Goal: Task Accomplishment & Management: Manage account settings

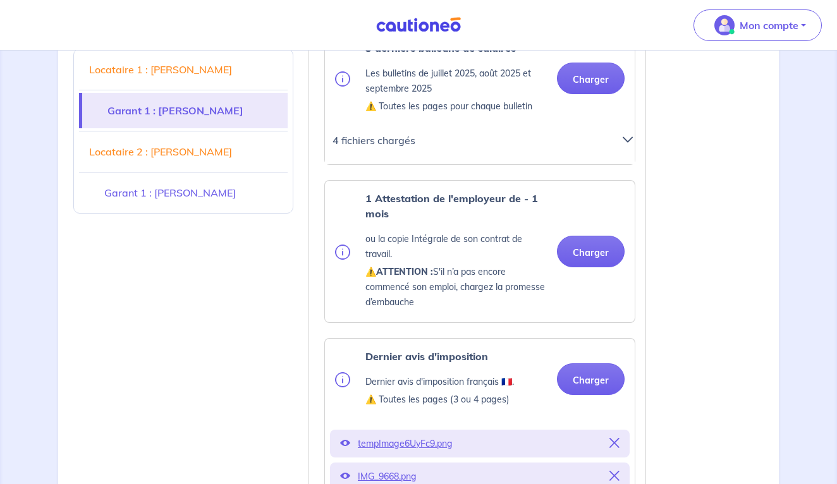
scroll to position [1330, 0]
click at [603, 252] on button "Charger" at bounding box center [591, 251] width 68 height 32
click at [431, 342] on div "Dernier avis d'imposition Dernier avis d'imposition français 🇫🇷. ⚠️ Toutes les …" at bounding box center [480, 378] width 310 height 81
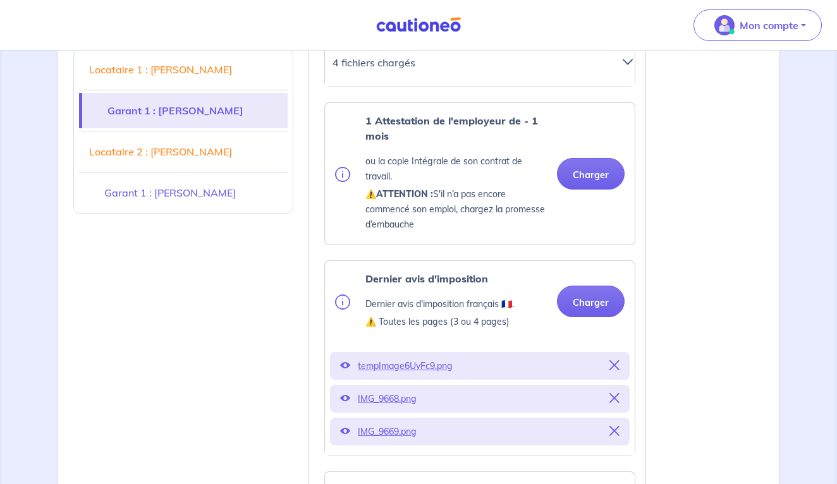
scroll to position [1408, 0]
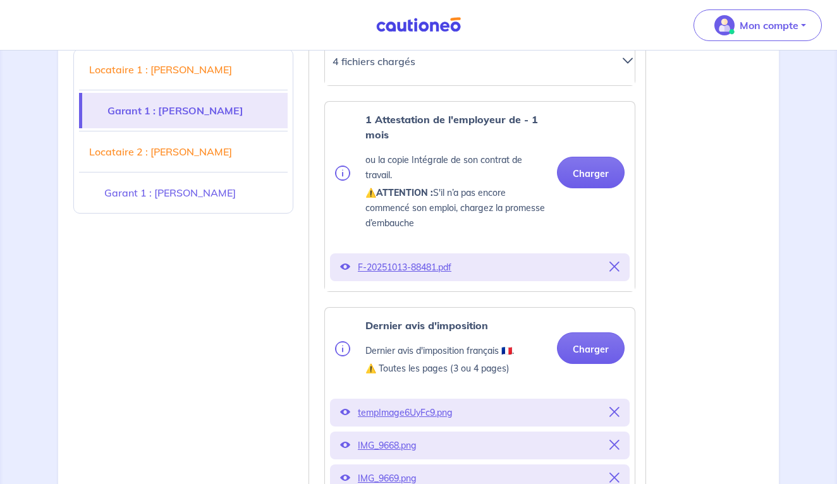
click at [434, 266] on p "F-20251013-88481.pdf" at bounding box center [480, 267] width 244 height 18
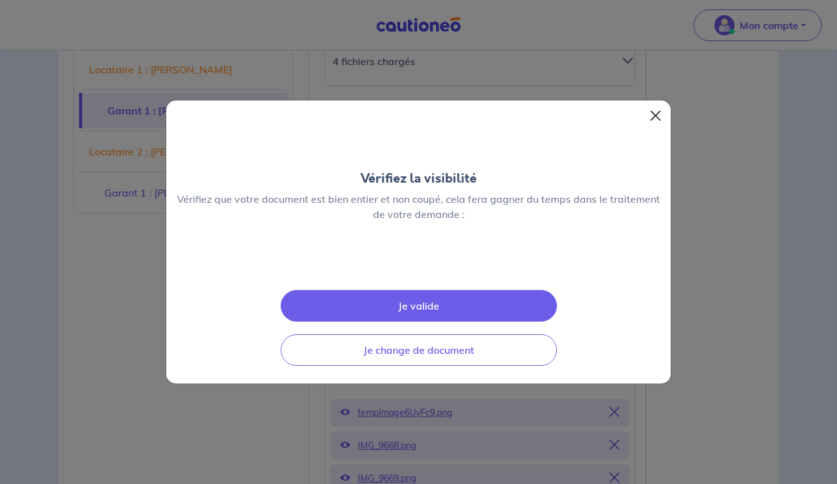
click at [657, 106] on button "Close" at bounding box center [655, 116] width 20 height 20
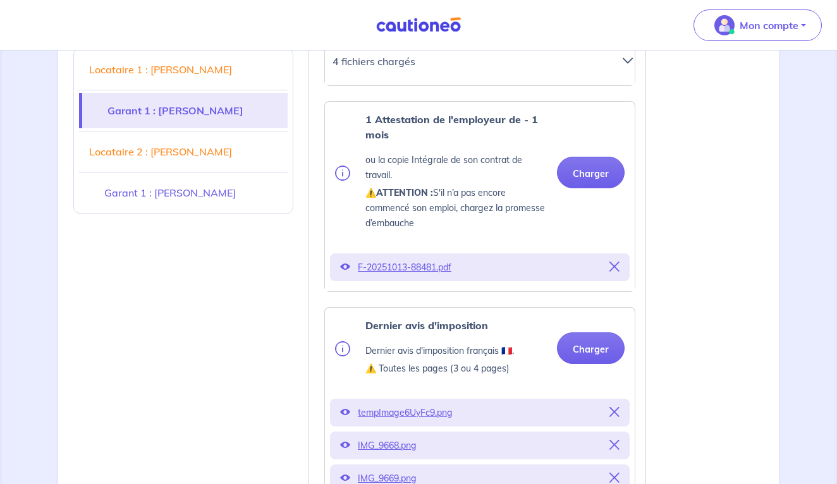
click at [611, 264] on icon at bounding box center [614, 267] width 10 height 10
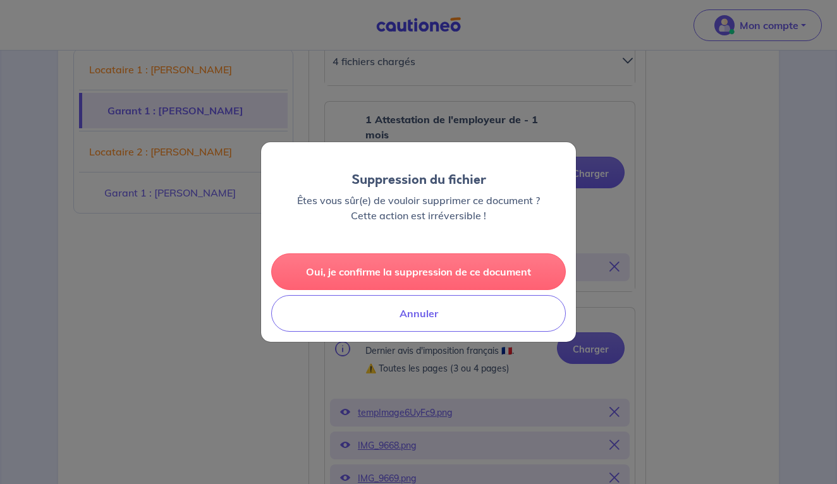
click at [494, 263] on button "Oui, je confirme la suppression de ce document" at bounding box center [418, 271] width 294 height 37
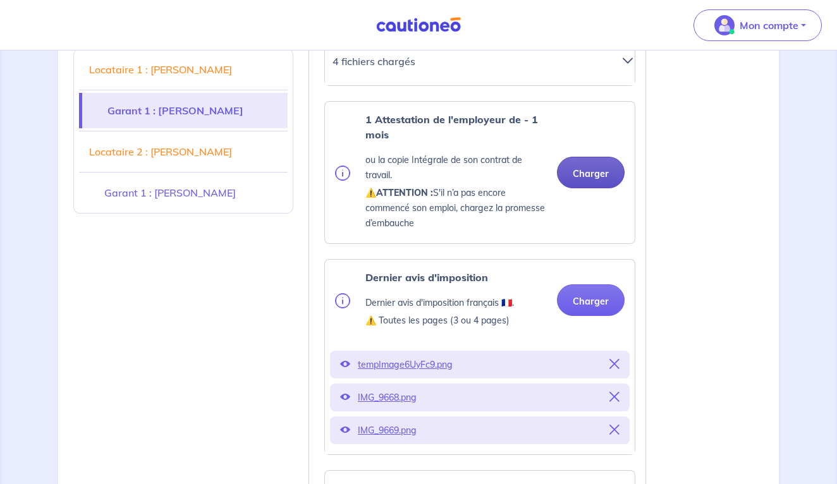
click at [595, 181] on button "Charger" at bounding box center [591, 173] width 68 height 32
click at [587, 168] on button "Charger" at bounding box center [591, 173] width 68 height 32
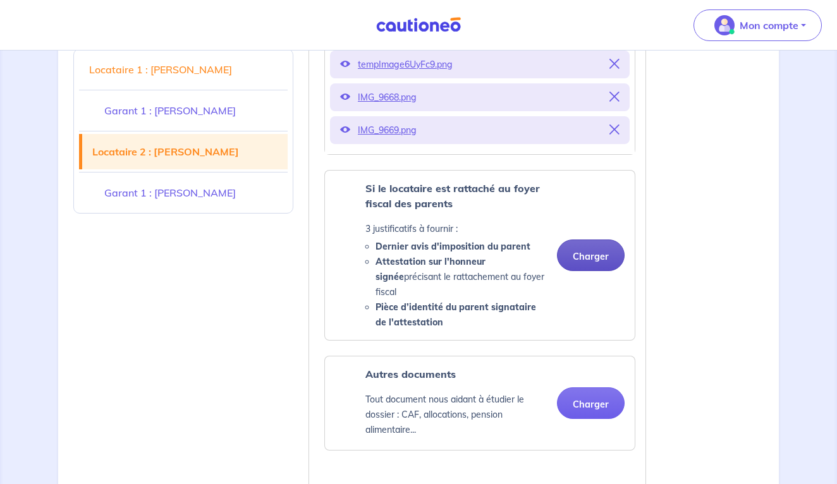
scroll to position [1808, 0]
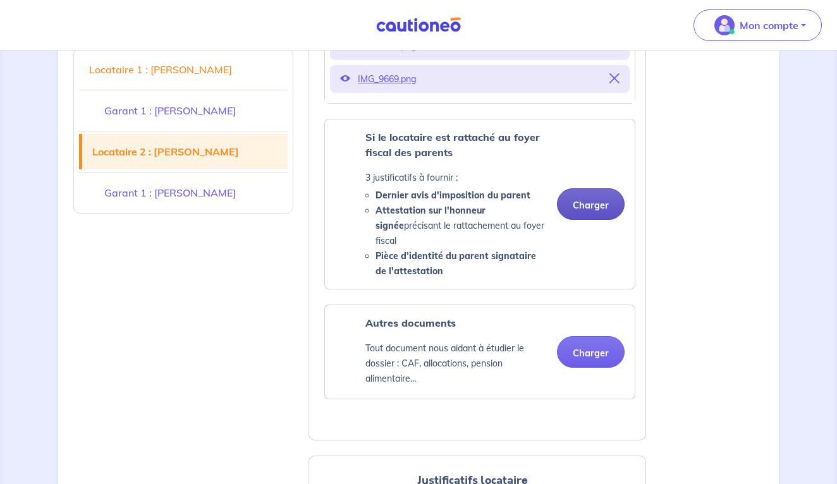
click at [596, 199] on button "Charger" at bounding box center [591, 204] width 68 height 32
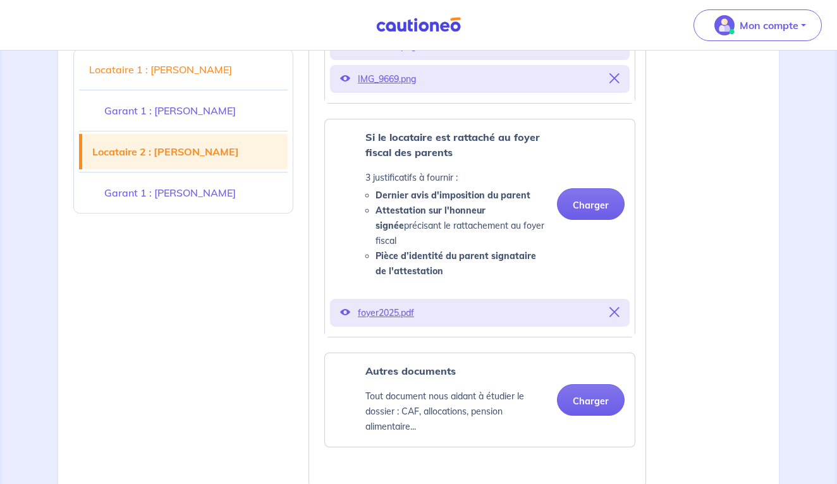
click at [590, 195] on button "Charger" at bounding box center [591, 204] width 68 height 32
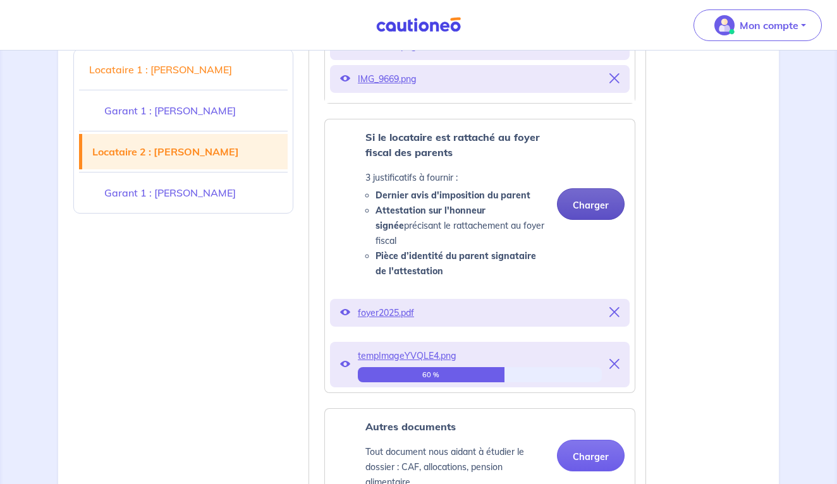
click at [581, 196] on button "Charger" at bounding box center [591, 204] width 68 height 32
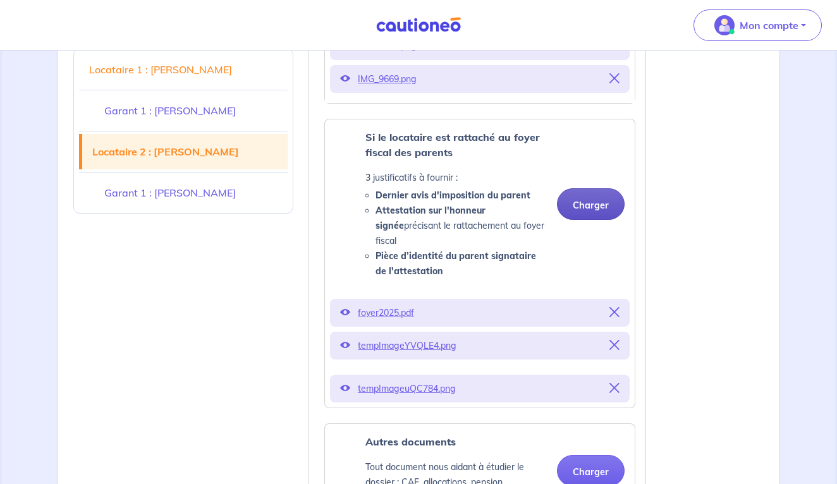
click at [600, 196] on button "Charger" at bounding box center [591, 204] width 68 height 32
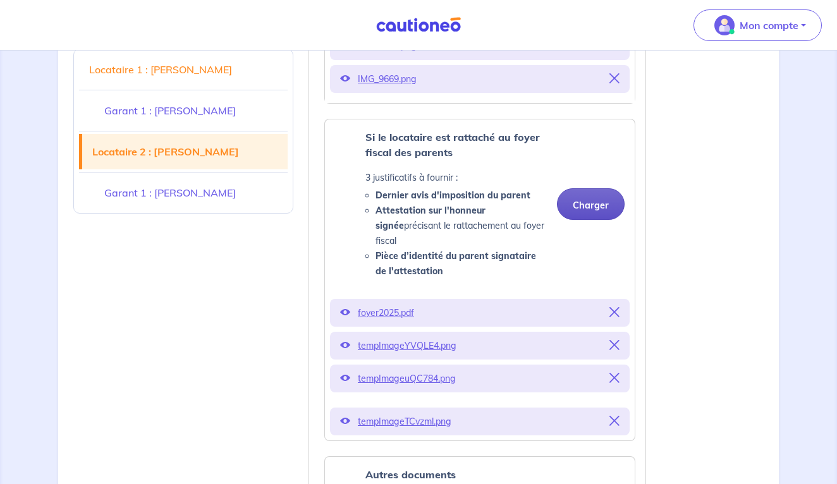
click at [594, 188] on button "Charger" at bounding box center [591, 204] width 68 height 32
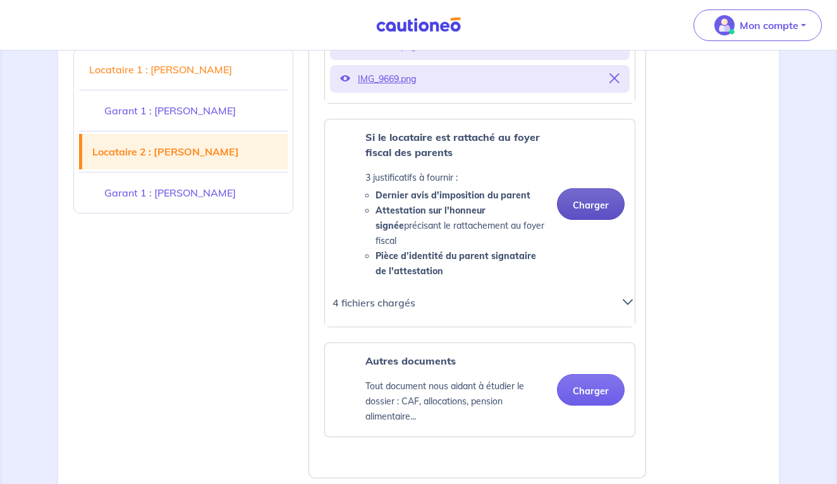
click at [593, 192] on button "Charger" at bounding box center [591, 204] width 68 height 32
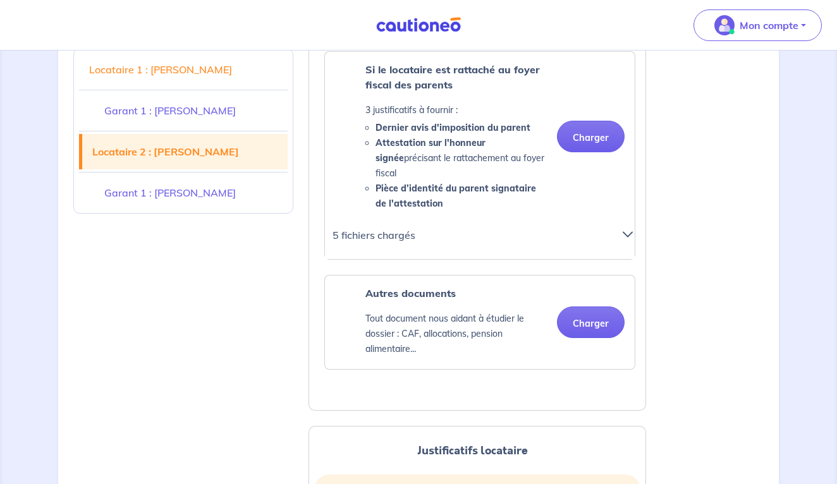
scroll to position [1864, 0]
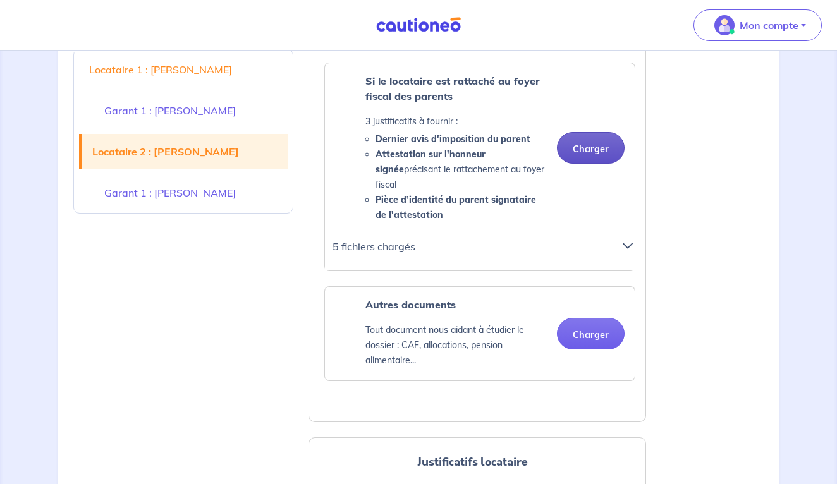
click at [602, 138] on button "Charger" at bounding box center [591, 148] width 68 height 32
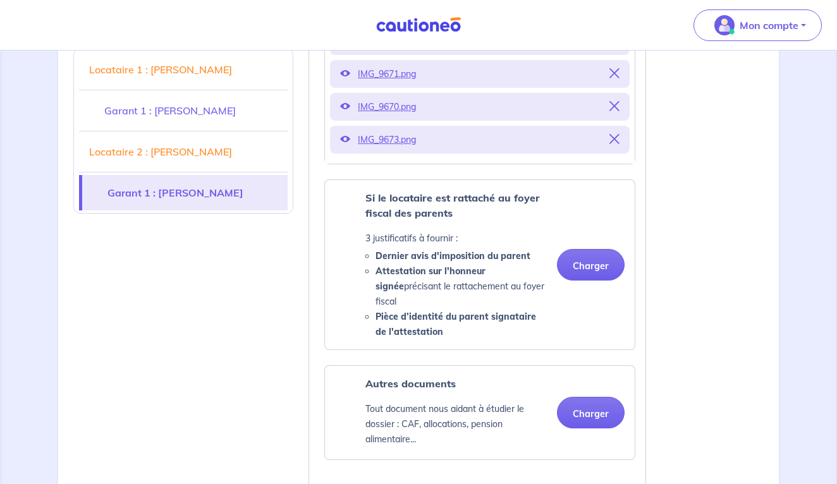
scroll to position [3826, 0]
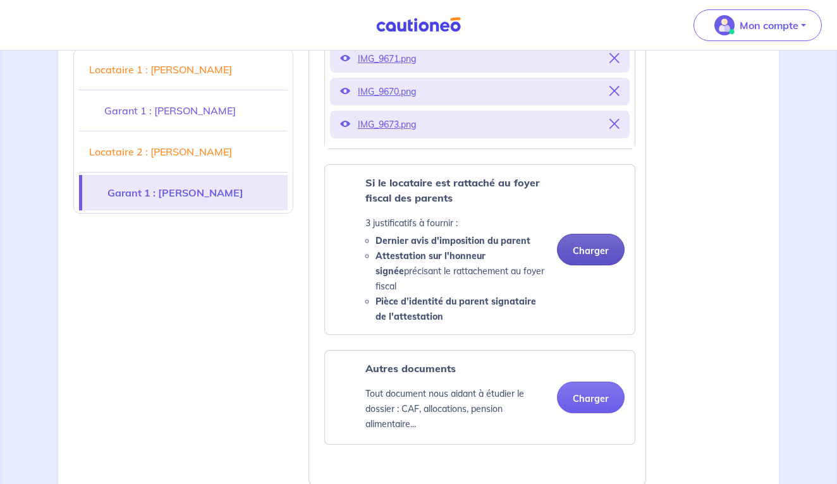
click at [595, 234] on button "Charger" at bounding box center [591, 250] width 68 height 32
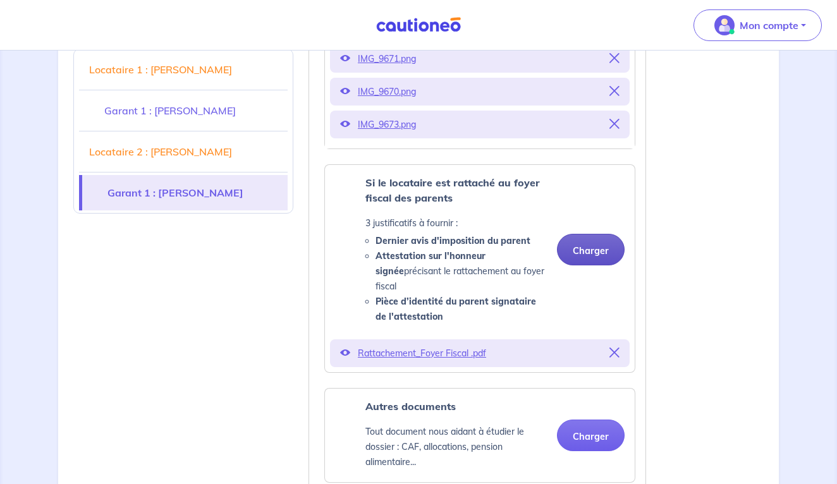
click at [601, 234] on button "Charger" at bounding box center [591, 250] width 68 height 32
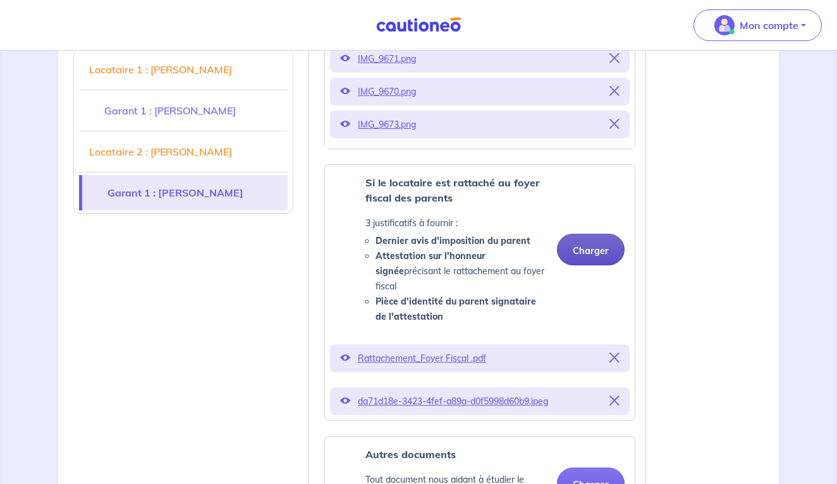
click at [583, 234] on button "Charger" at bounding box center [591, 250] width 68 height 32
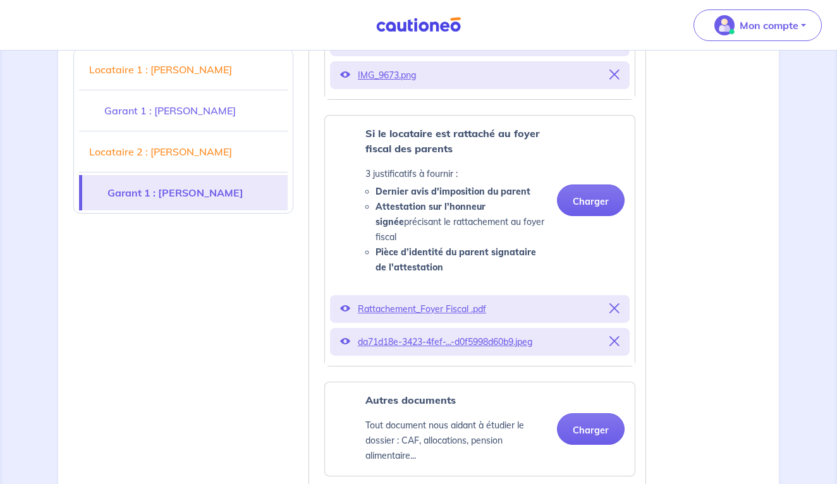
scroll to position [3891, 0]
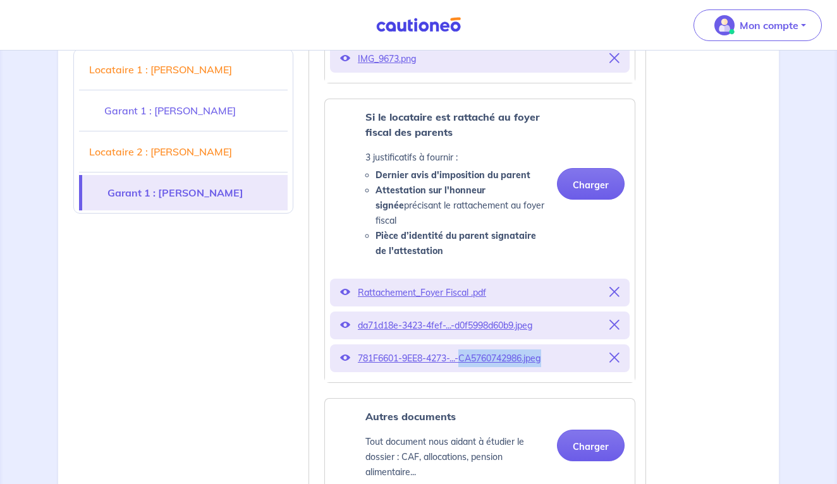
click at [457, 349] on p "781F6601-9EE8-4273-...-CA5760742986.jpeg" at bounding box center [480, 358] width 244 height 18
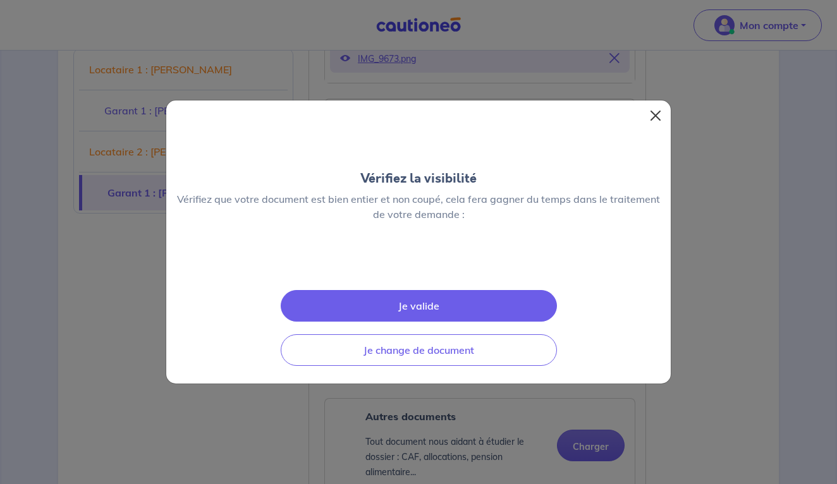
click at [659, 106] on button "Close" at bounding box center [655, 116] width 20 height 20
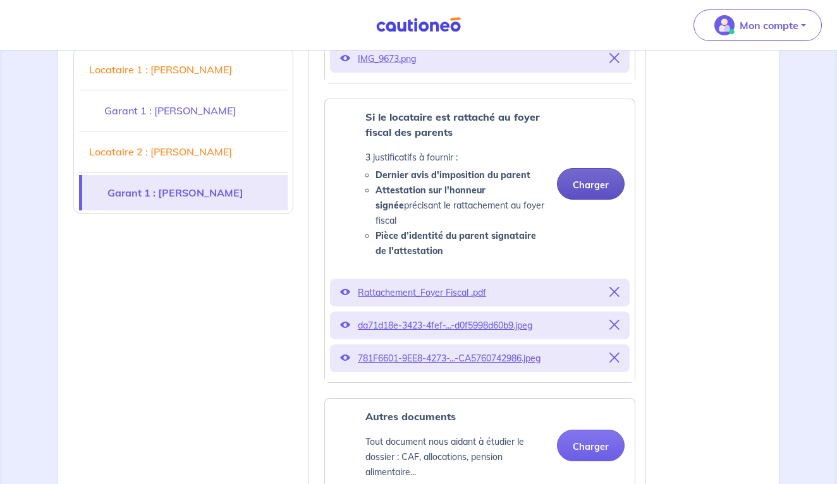
click at [592, 168] on button "Charger" at bounding box center [591, 184] width 68 height 32
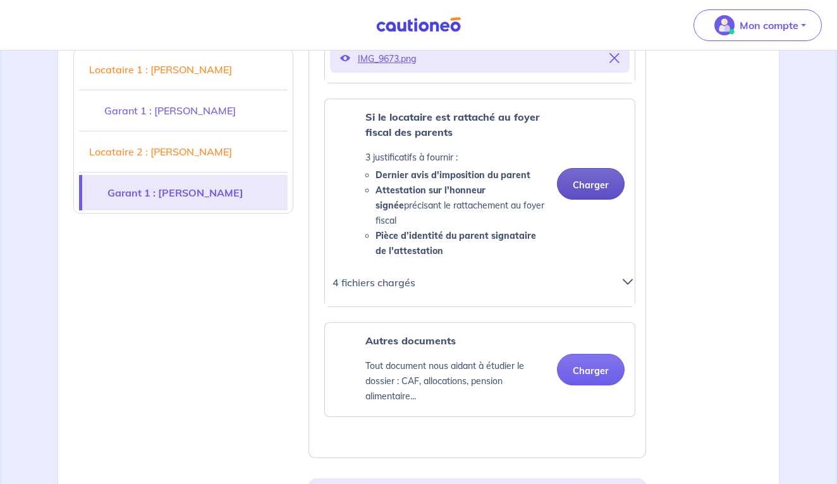
click at [608, 168] on button "Charger" at bounding box center [591, 184] width 68 height 32
click at [606, 168] on button "Charger" at bounding box center [591, 184] width 68 height 32
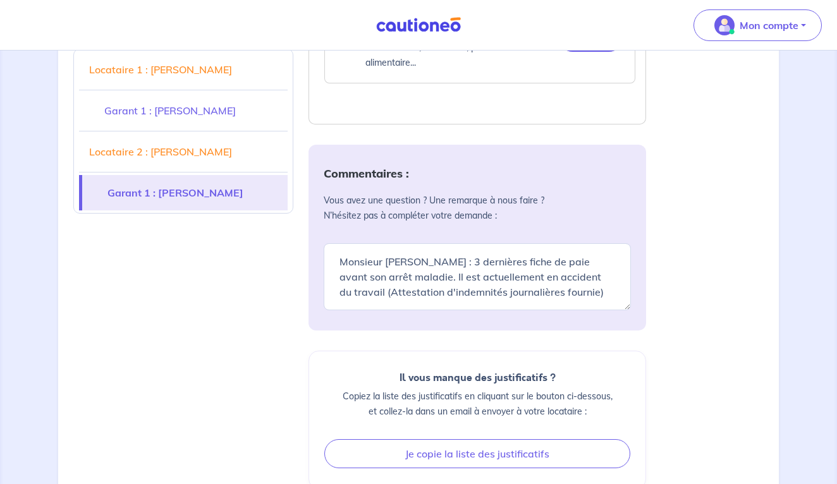
scroll to position [4234, 0]
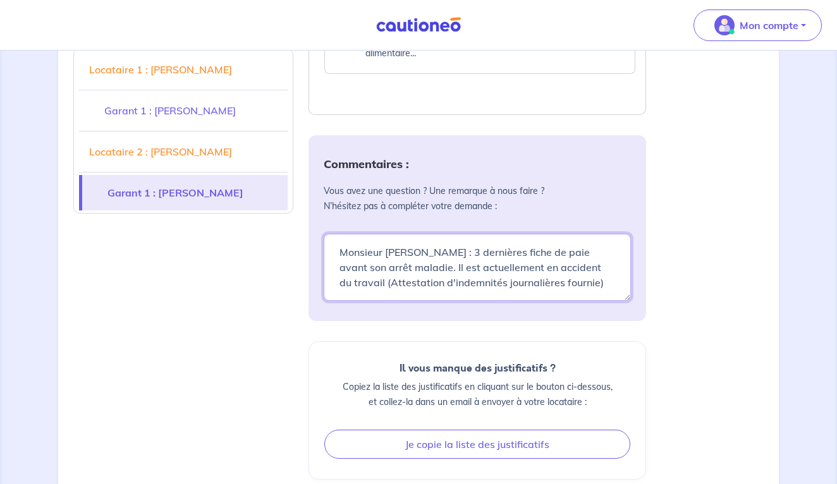
click at [564, 252] on textarea "Monsieur Raby David : 3 dernières fiche de paie avant son arrêt maladie. Il est…" at bounding box center [476, 267] width 307 height 67
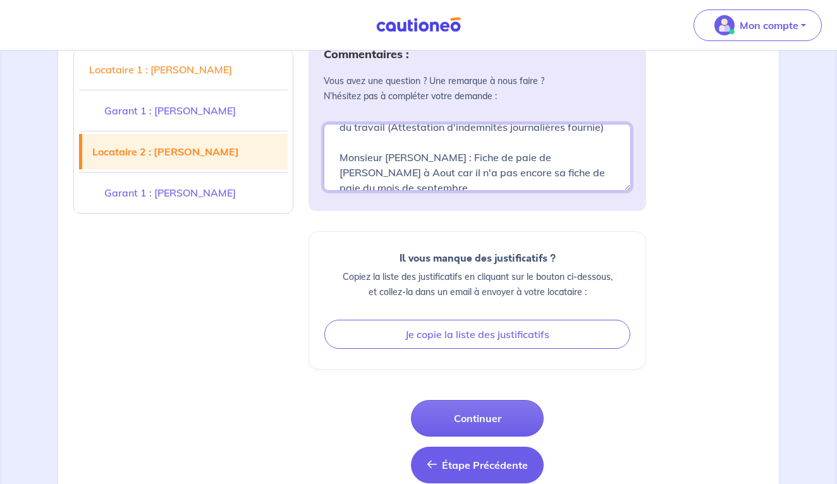
scroll to position [4344, 0]
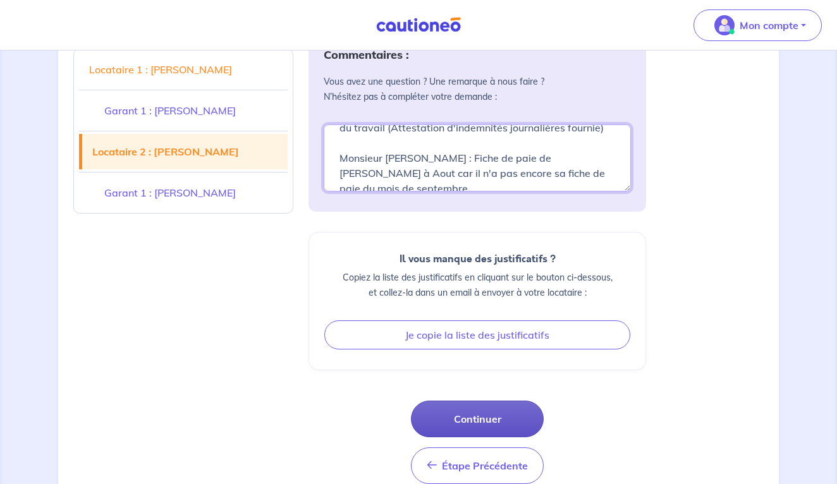
type textarea "Monsieur Raby David : 3 dernières fiche de paie avant son arrêt maladie. Il est…"
click at [476, 401] on button "Continuer" at bounding box center [477, 419] width 133 height 37
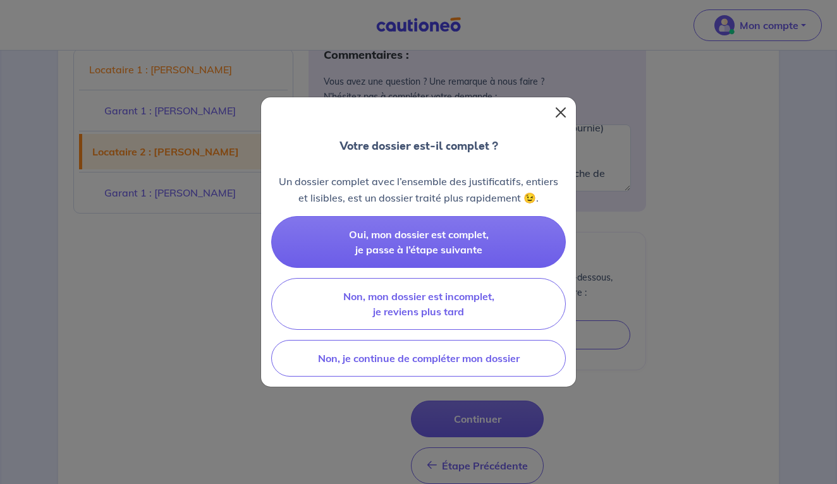
click at [564, 114] on button "Close" at bounding box center [560, 112] width 20 height 20
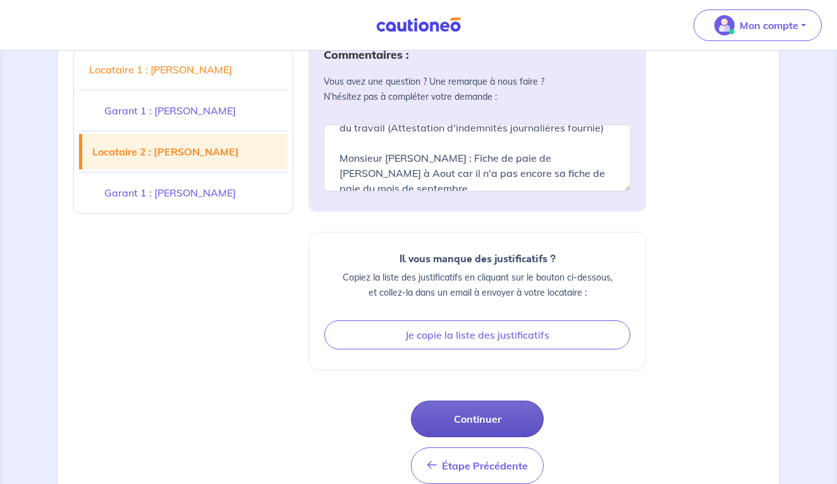
click at [501, 401] on button "Continuer" at bounding box center [477, 419] width 133 height 37
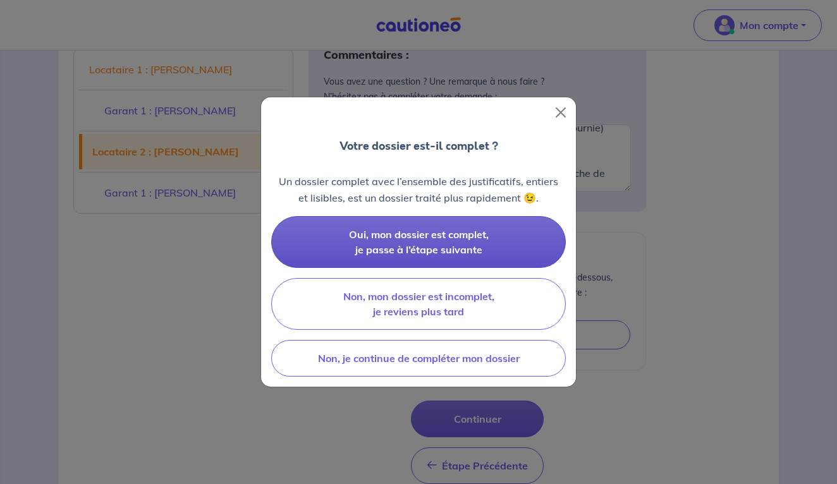
click at [469, 231] on span "Oui, mon dossier est complet, je passe à l’étape suivante" at bounding box center [419, 242] width 140 height 28
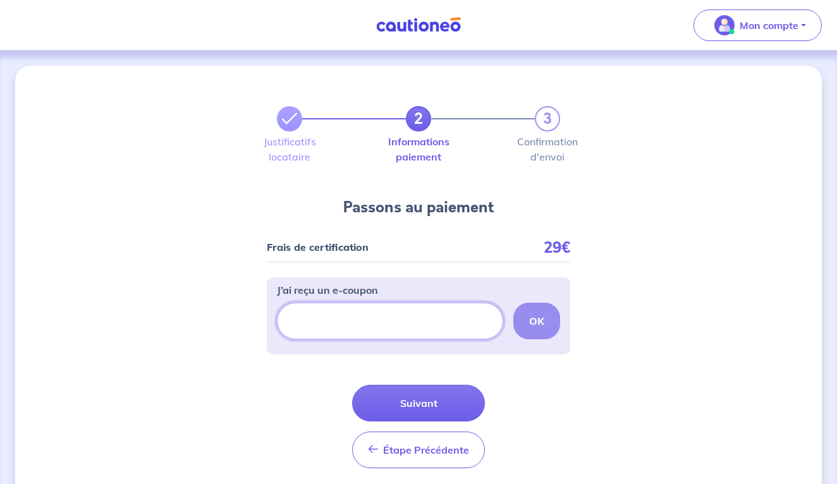
click at [419, 325] on input "J’ai reçu un e-coupon" at bounding box center [390, 321] width 226 height 37
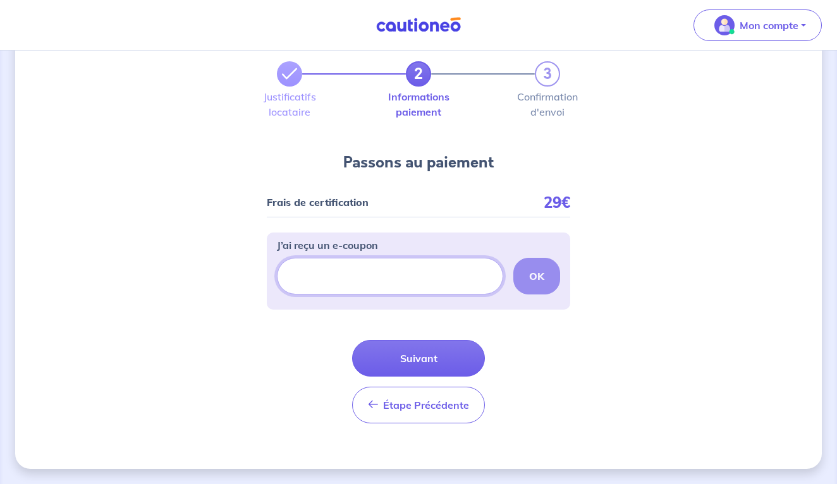
scroll to position [45, 0]
drag, startPoint x: 542, startPoint y: 205, endPoint x: 646, endPoint y: 203, distance: 103.6
click at [646, 203] on div "2 3 Justificatifs locataire Informations paiement Confirmation d'envoi Passons …" at bounding box center [418, 245] width 806 height 448
drag, startPoint x: 440, startPoint y: 156, endPoint x: 561, endPoint y: 156, distance: 120.7
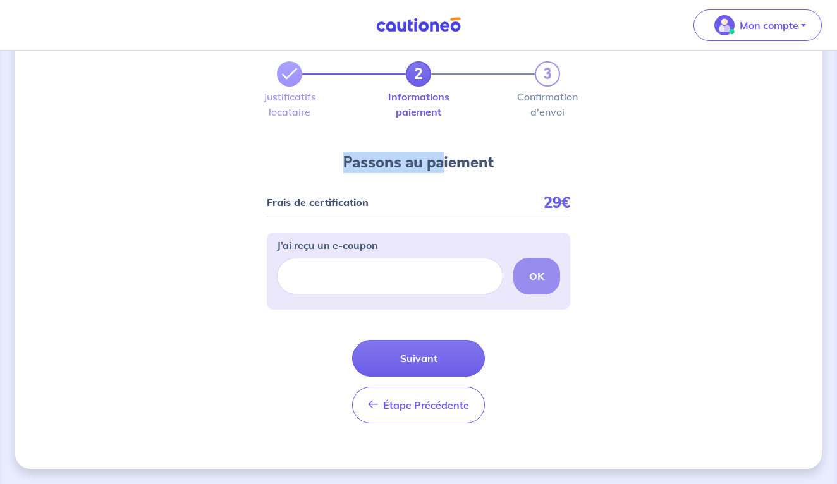
click at [560, 156] on div "2 3 Justificatifs locataire Informations paiement Confirmation d'envoi Passons …" at bounding box center [418, 242] width 303 height 382
click at [561, 156] on div "2 3 Justificatifs locataire Informations paiement Confirmation d'envoi Passons …" at bounding box center [418, 242] width 303 height 382
click at [539, 71] on div "2 3" at bounding box center [418, 73] width 283 height 25
click at [718, 333] on div "2 3 Justificatifs locataire Informations paiement Confirmation d'envoi Passons …" at bounding box center [418, 245] width 806 height 448
click at [443, 277] on input "J’ai reçu un e-coupon" at bounding box center [390, 276] width 226 height 37
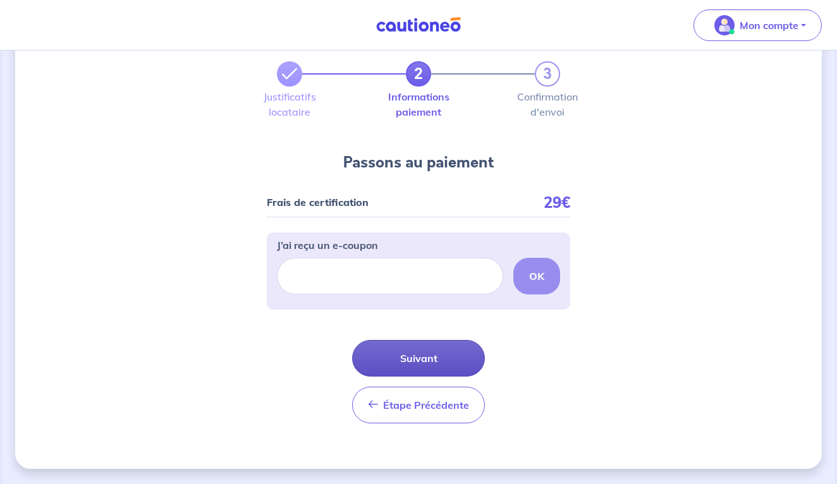
click at [441, 354] on button "Suivant" at bounding box center [418, 358] width 133 height 37
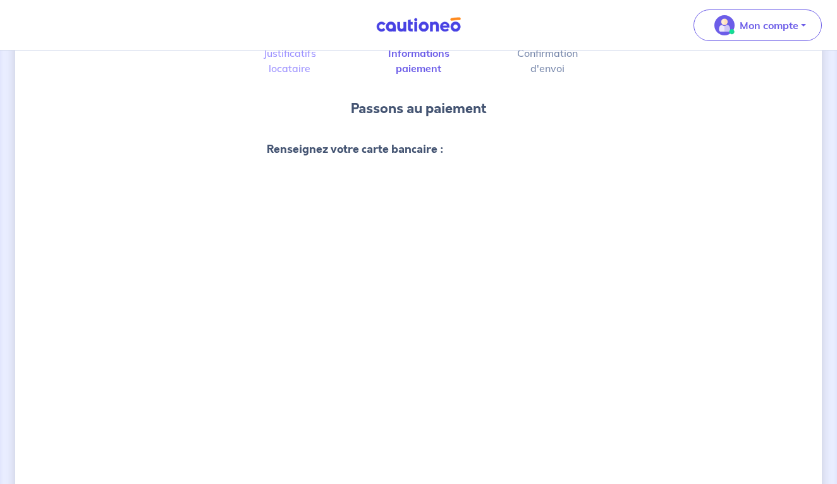
scroll to position [459, 0]
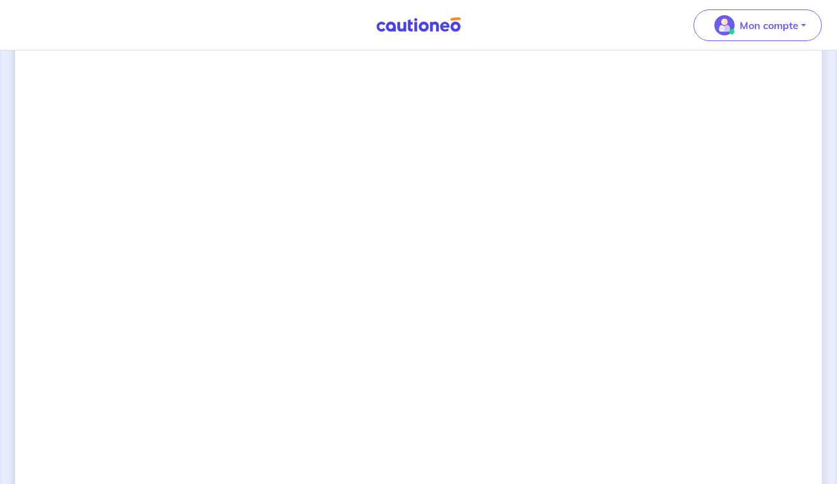
click at [589, 308] on div "2 3 Justificatifs locataire Informations paiement Confirmation d'envoi Passons …" at bounding box center [418, 182] width 806 height 1152
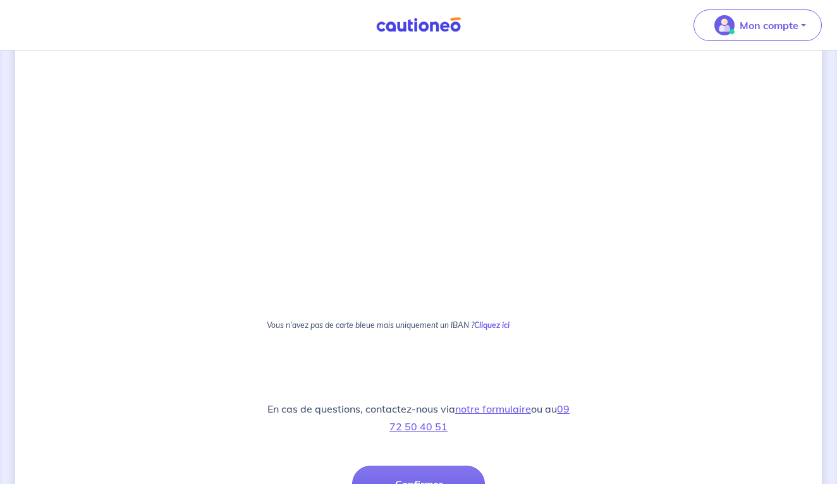
scroll to position [718, 0]
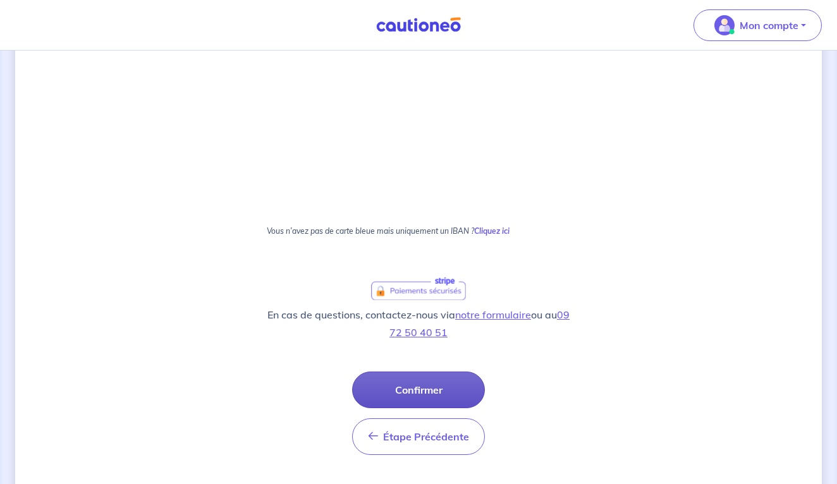
click at [445, 391] on button "Confirmer" at bounding box center [418, 390] width 133 height 37
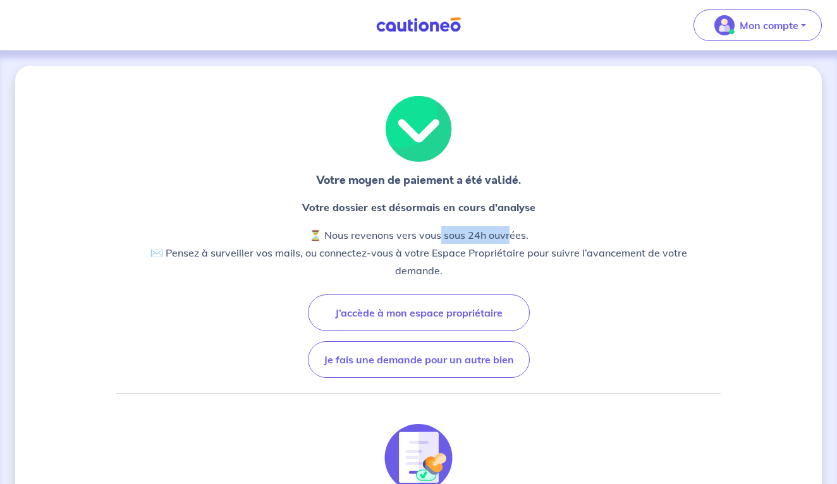
drag, startPoint x: 441, startPoint y: 234, endPoint x: 513, endPoint y: 234, distance: 72.0
click at [513, 234] on p "⏳ Nous revenons vers vous sous 24h ouvrées. ✉️ Pensez à surveiller vos mails, o…" at bounding box center [418, 252] width 584 height 53
click at [526, 235] on p "⏳ Nous revenons vers vous sous 24h ouvrées. ✉️ Pensez à surveiller vos mails, o…" at bounding box center [418, 252] width 584 height 53
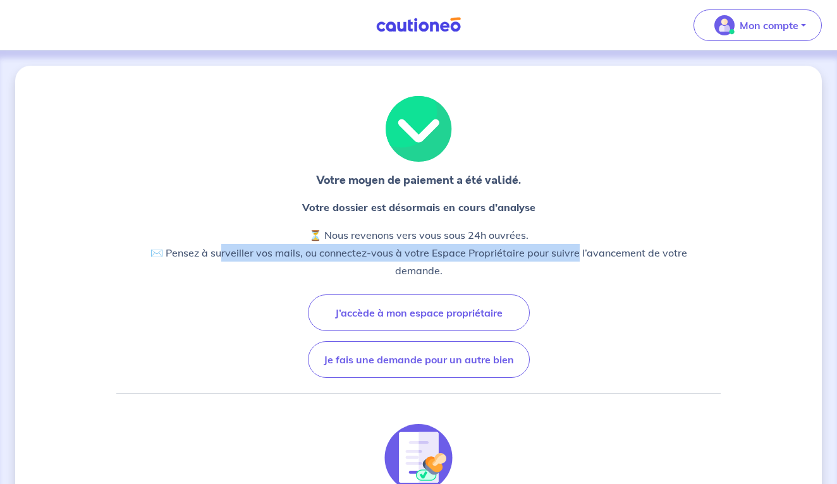
drag, startPoint x: 200, startPoint y: 253, endPoint x: 554, endPoint y: 253, distance: 353.8
click at [552, 253] on p "⏳ Nous revenons vers vous sous 24h ouvrées. ✉️ Pensez à surveiller vos mails, o…" at bounding box center [418, 252] width 584 height 53
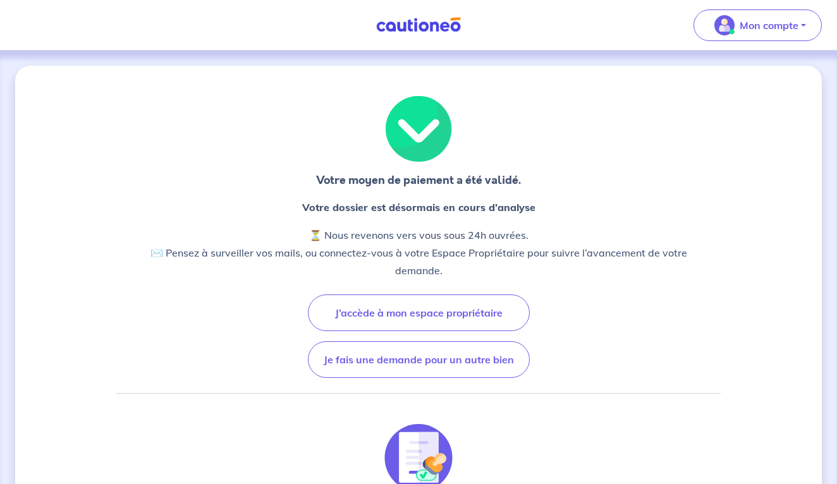
click at [608, 238] on p "⏳ Nous revenons vers vous sous 24h ouvrées. ✉️ Pensez à surveiller vos mails, o…" at bounding box center [418, 252] width 584 height 53
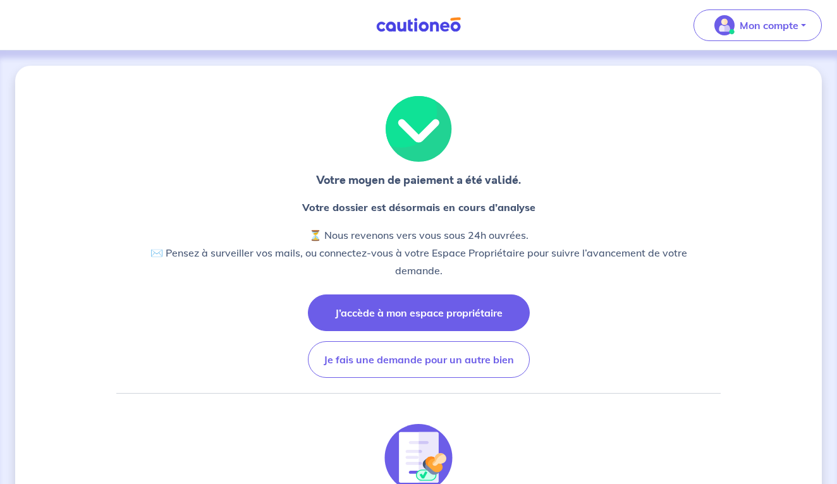
click at [484, 299] on button "J’accède à mon espace propriétaire" at bounding box center [419, 312] width 222 height 37
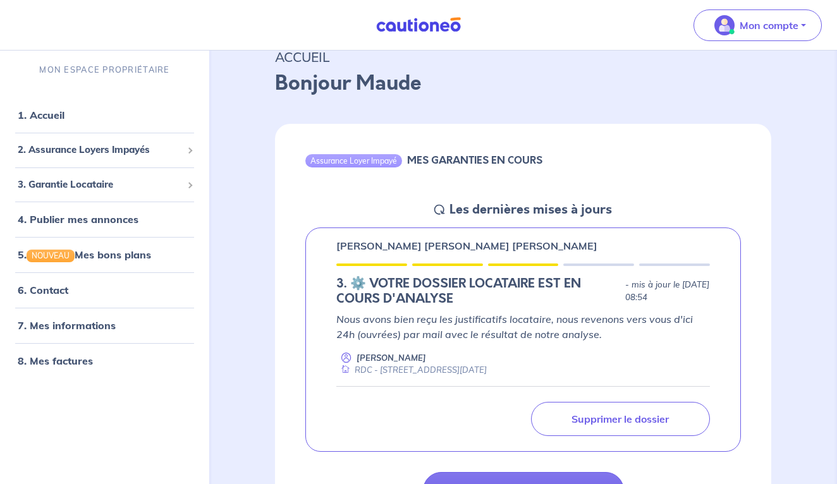
scroll to position [51, 0]
click at [402, 363] on div "RDC - [STREET_ADDRESS][DATE]" at bounding box center [411, 369] width 150 height 12
drag, startPoint x: 427, startPoint y: 347, endPoint x: 528, endPoint y: 346, distance: 101.1
click at [527, 346] on div "Nous avons bien reçu les justificatifs locataire, nous revenons vers vous d'ici…" at bounding box center [522, 343] width 373 height 65
click at [528, 346] on div "Nous avons bien reçu les justificatifs locataire, nous revenons vers vous d'ici…" at bounding box center [522, 343] width 373 height 65
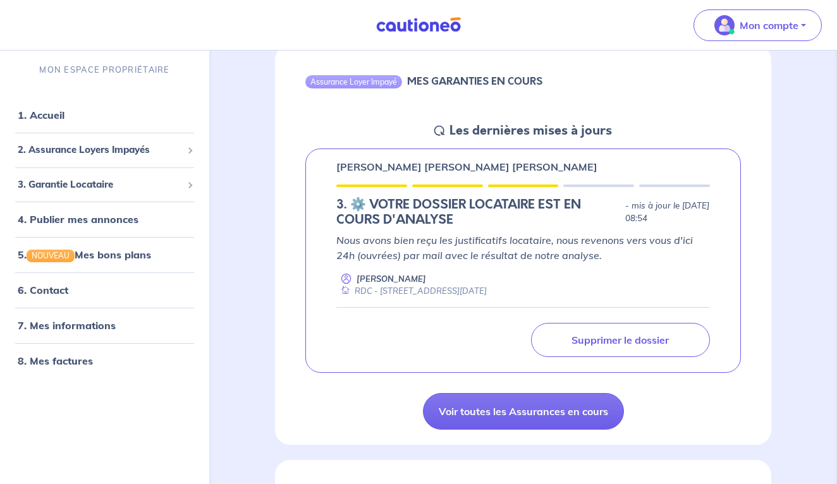
scroll to position [129, 0]
drag, startPoint x: 507, startPoint y: 126, endPoint x: 624, endPoint y: 128, distance: 116.9
click at [621, 130] on div "Assurance Loyer Impayé MES GARANTIES EN COURS Les dernières mises à jours [PERS…" at bounding box center [523, 245] width 496 height 400
click at [624, 128] on div "Assurance Loyer Impayé MES GARANTIES EN COURS Les dernières mises à jours [PERS…" at bounding box center [523, 245] width 496 height 400
click at [51, 332] on link "7. Mes informations" at bounding box center [65, 325] width 94 height 13
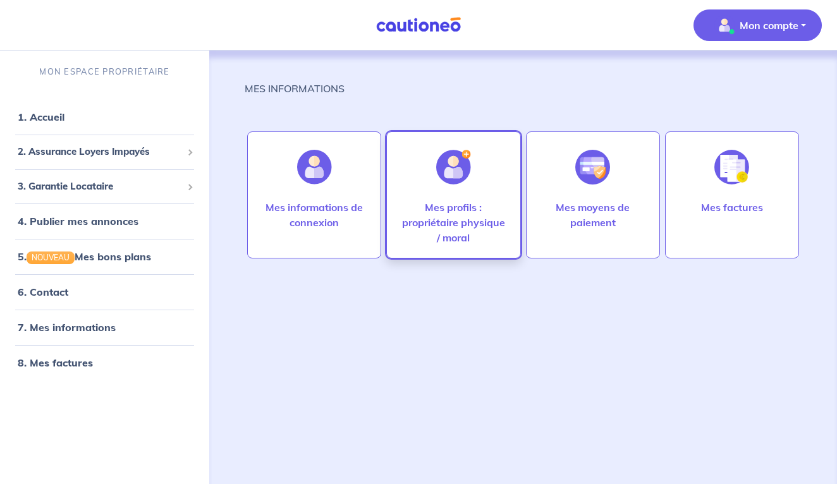
click at [483, 212] on p "Mes profils : propriétaire physique / moral" at bounding box center [452, 222] width 107 height 45
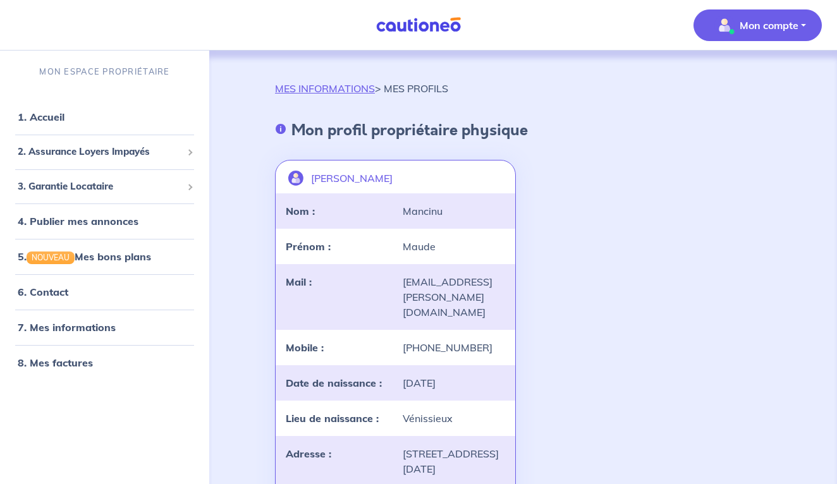
click at [430, 203] on div "Mancinu" at bounding box center [453, 210] width 117 height 15
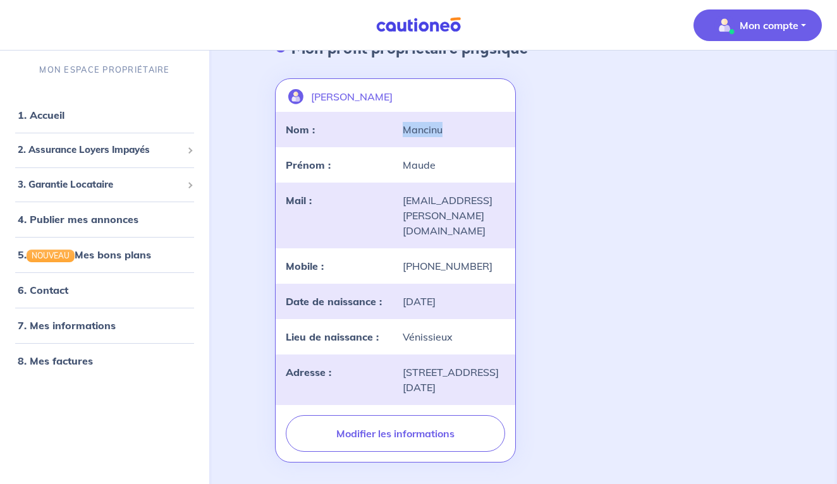
scroll to position [142, 0]
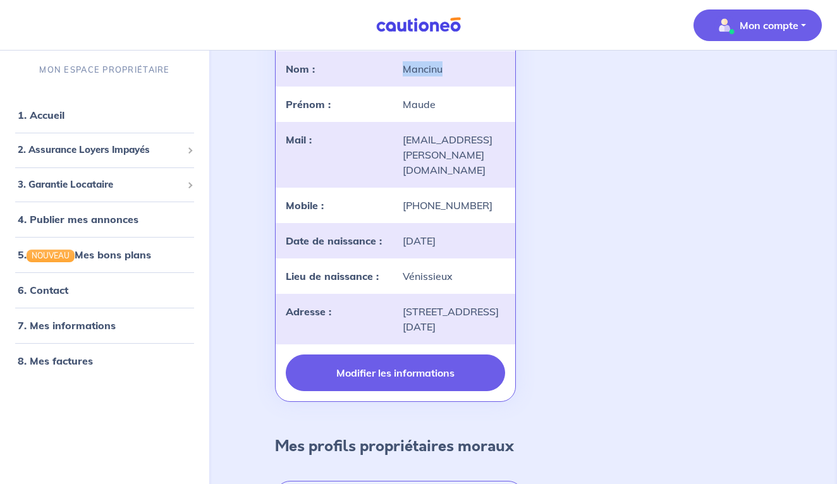
click at [396, 361] on button "Modifier les informations" at bounding box center [395, 372] width 219 height 37
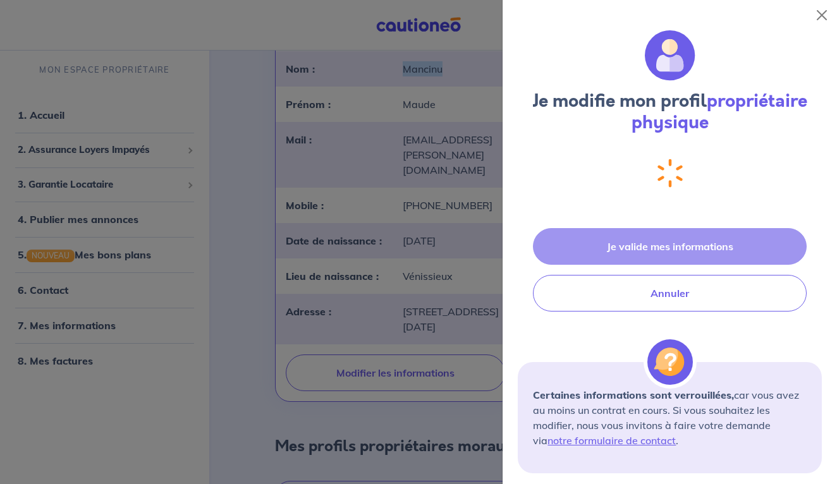
select select "FR"
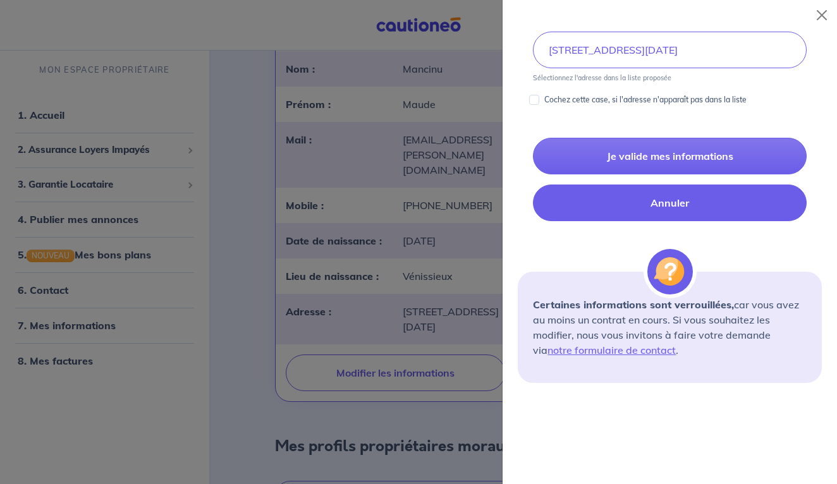
scroll to position [666, 0]
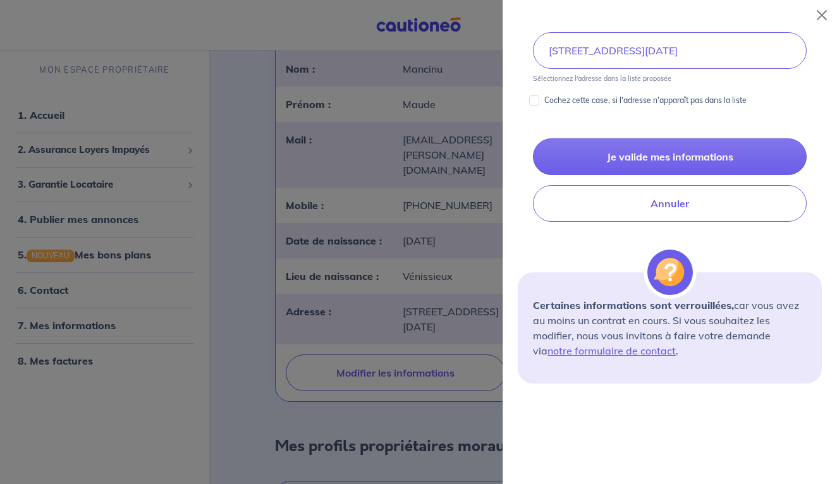
type input "[PERSON_NAME]"
click at [536, 97] on input "Cochez cette case, si l'adresse n'apparaît pas dans la liste" at bounding box center [534, 100] width 10 height 10
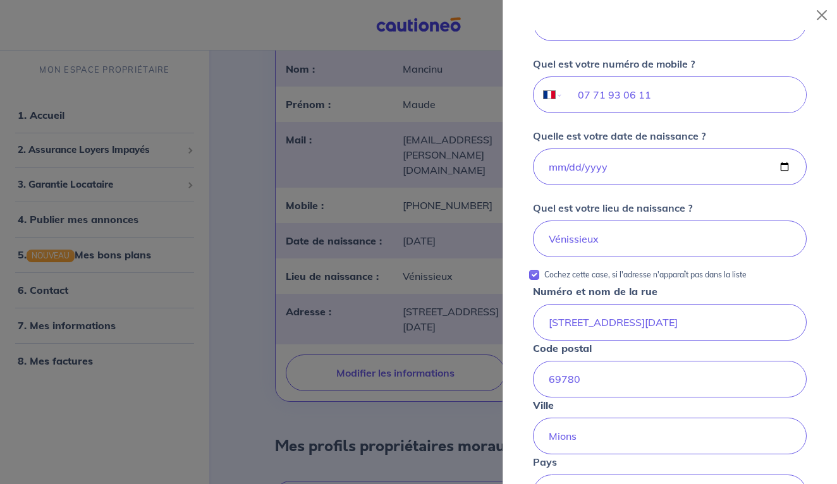
scroll to position [414, 0]
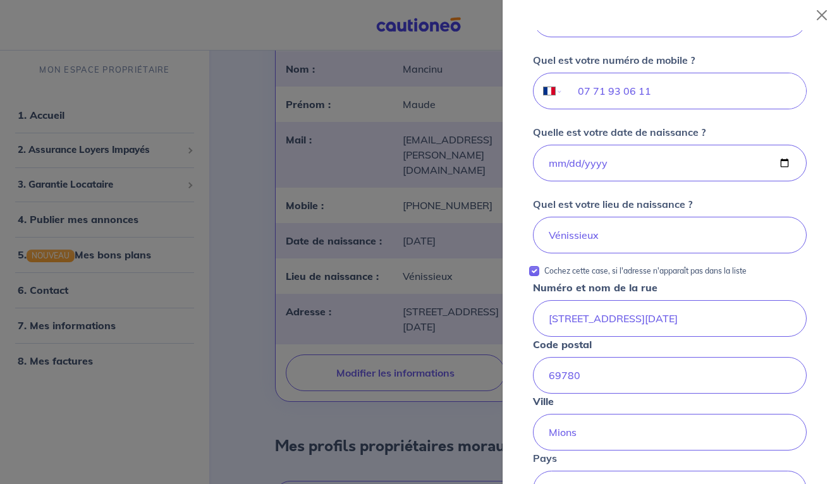
click at [536, 272] on input "Cochez cette case, si l'adresse n'apparaît pas dans la liste" at bounding box center [534, 271] width 10 height 10
checkbox input "false"
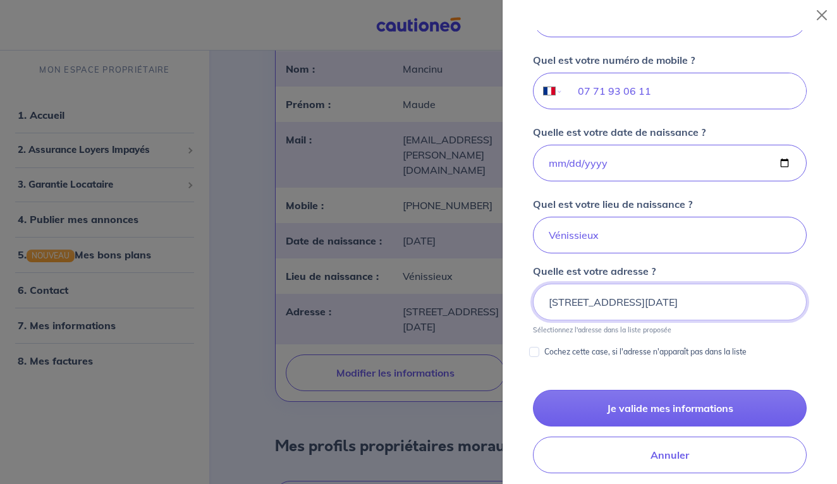
drag, startPoint x: 742, startPoint y: 303, endPoint x: 435, endPoint y: 300, distance: 307.1
click at [435, 300] on body "Mon compte MON ESPACE PROPRIÉTAIRE 1. Accueil 2. Assurance Loyers Impayés Sousc…" at bounding box center [418, 229] width 837 height 743
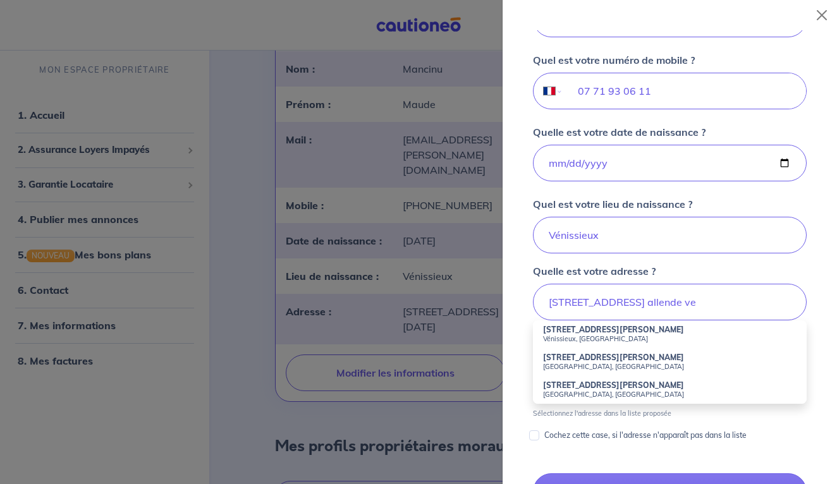
click at [557, 336] on small "Vénissieux, [GEOGRAPHIC_DATA]" at bounding box center [669, 338] width 253 height 9
type input "[STREET_ADDRESS][PERSON_NAME]"
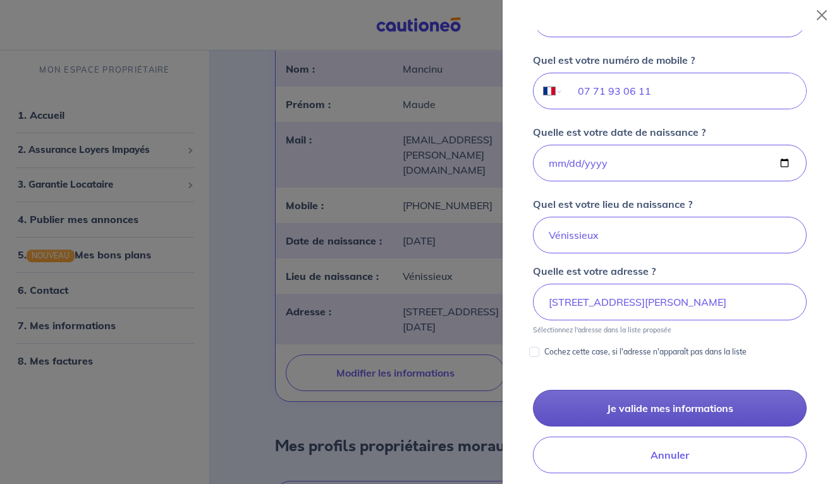
click at [615, 407] on button "Je valide mes informations" at bounding box center [670, 408] width 274 height 37
